Goal: Information Seeking & Learning: Learn about a topic

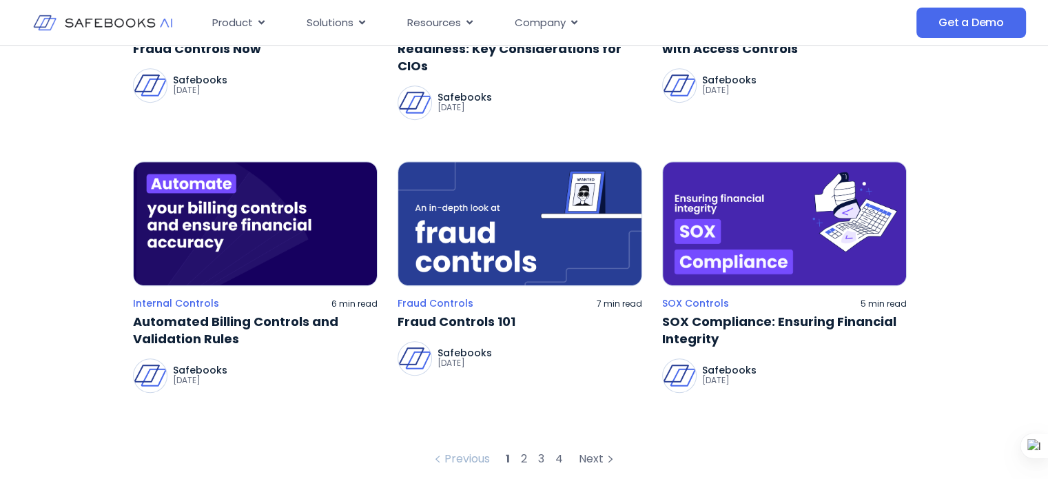
scroll to position [673, 0]
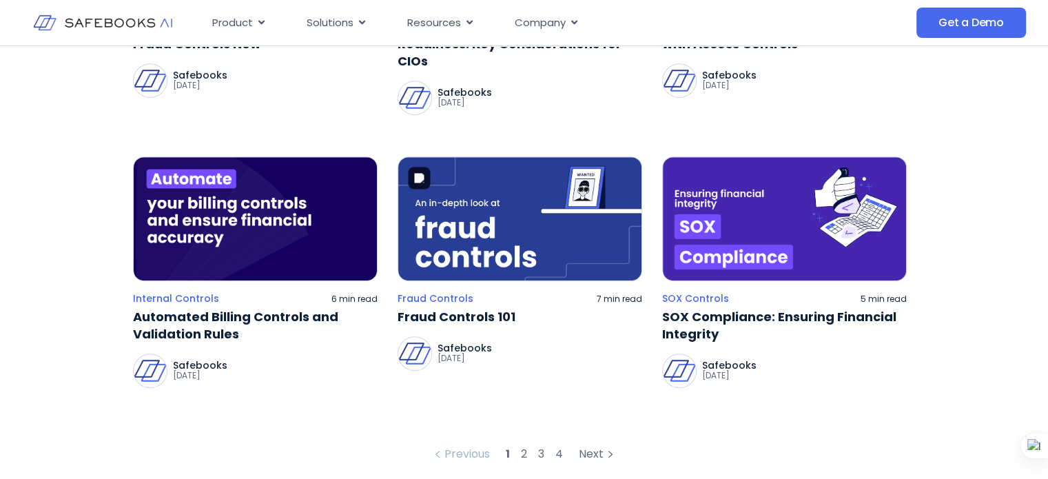
click at [489, 240] on img at bounding box center [519, 218] width 244 height 125
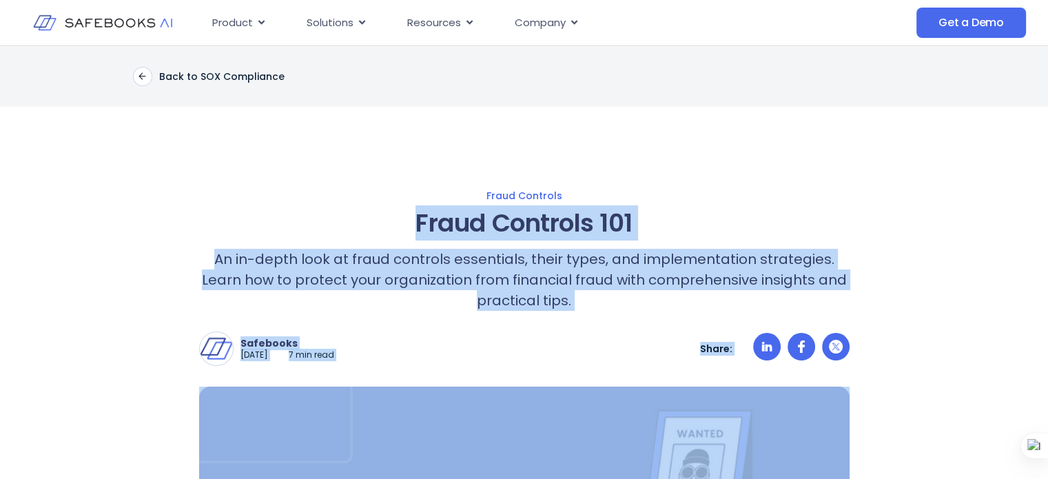
drag, startPoint x: 391, startPoint y: 260, endPoint x: 410, endPoint y: 217, distance: 47.8
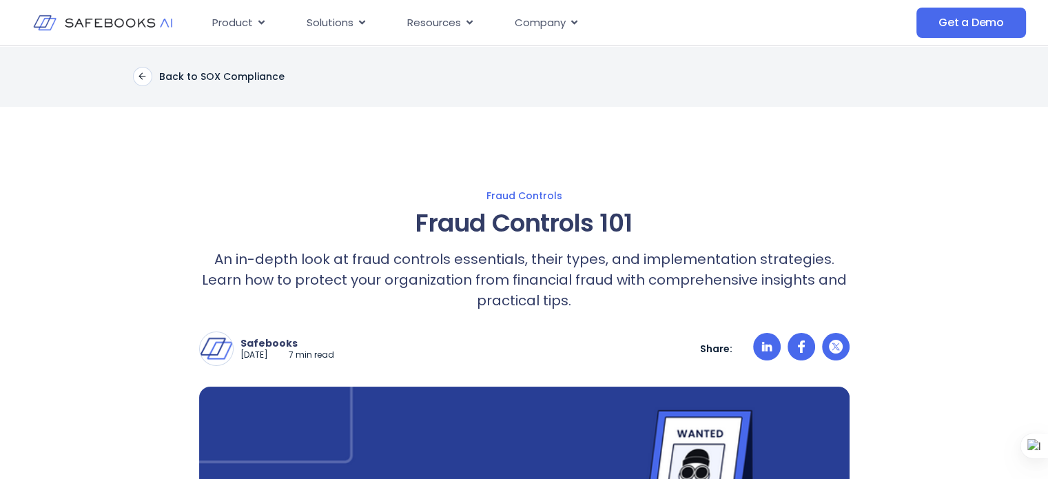
click at [610, 87] on div "Back to SOX Compliance" at bounding box center [524, 76] width 1048 height 61
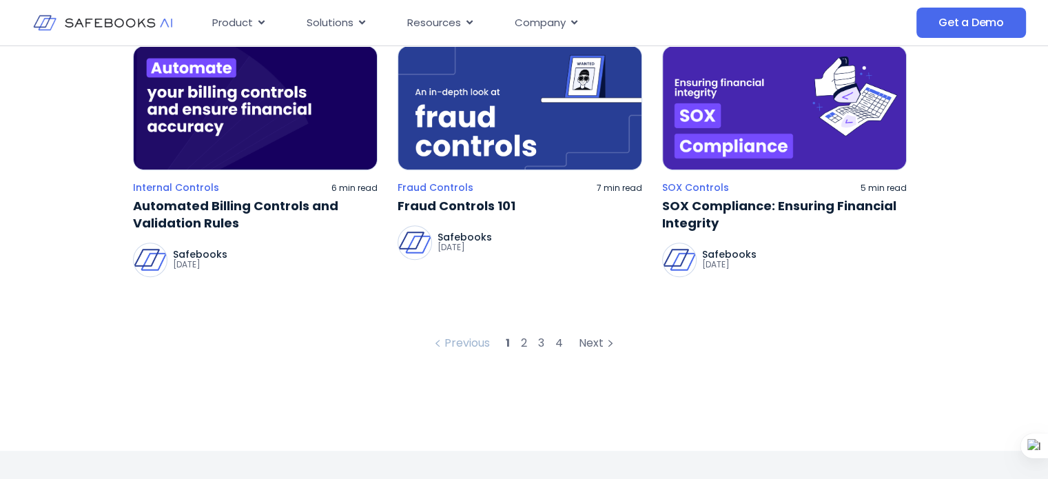
scroll to position [778, 0]
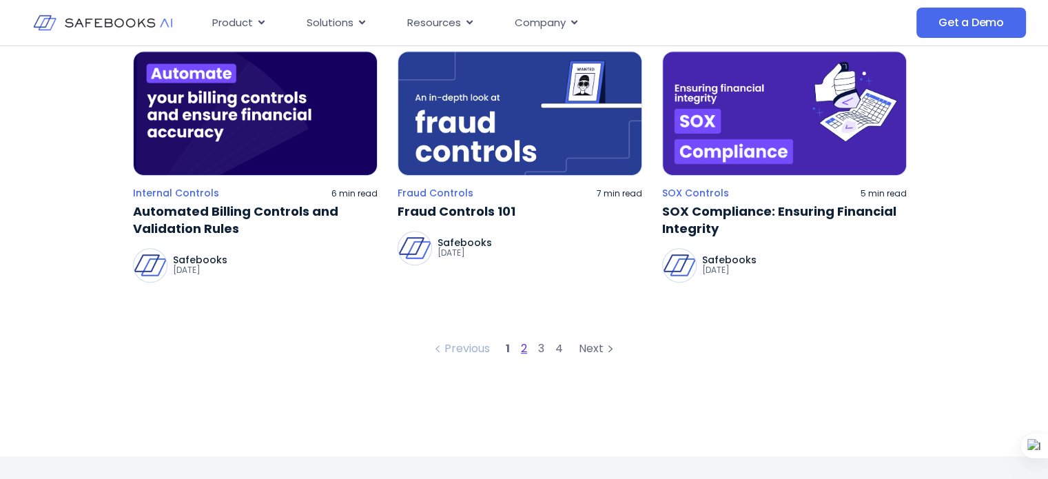
click at [525, 345] on link "2" at bounding box center [524, 348] width 6 height 16
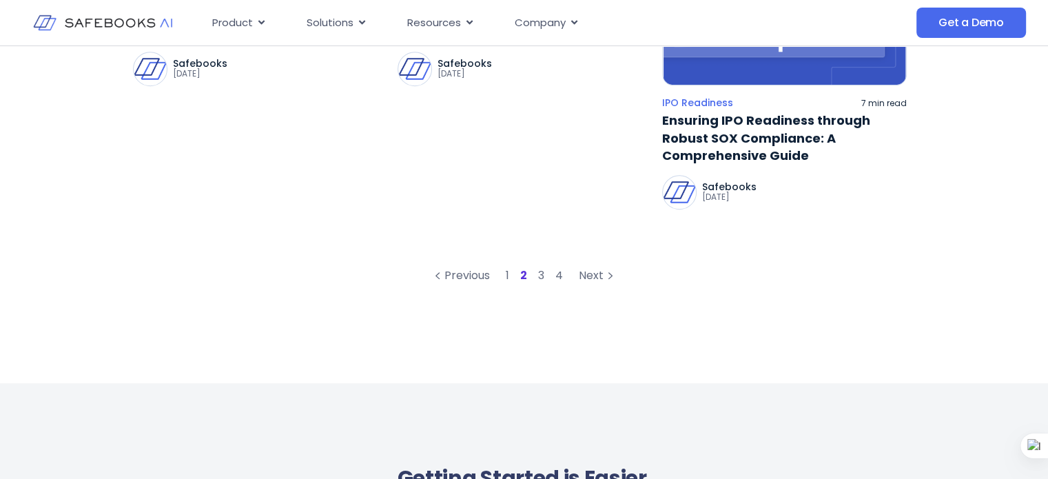
scroll to position [753, 0]
